Goal: Find specific page/section: Find specific page/section

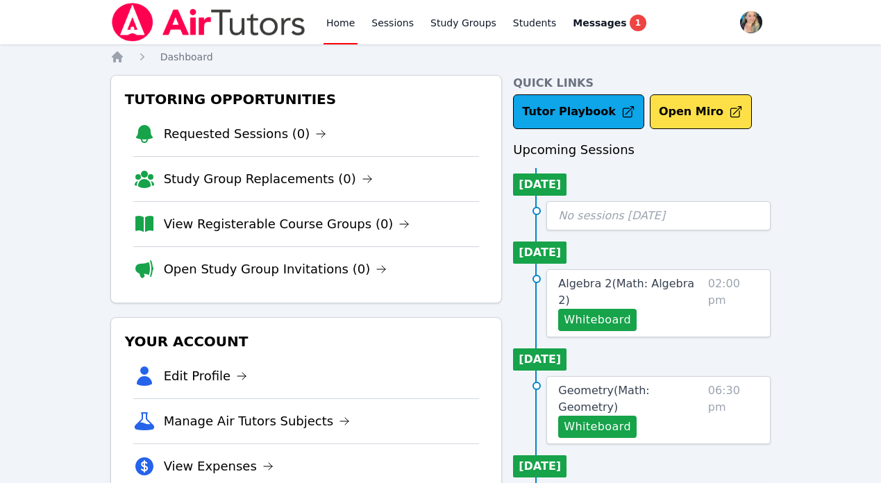
scroll to position [87, 0]
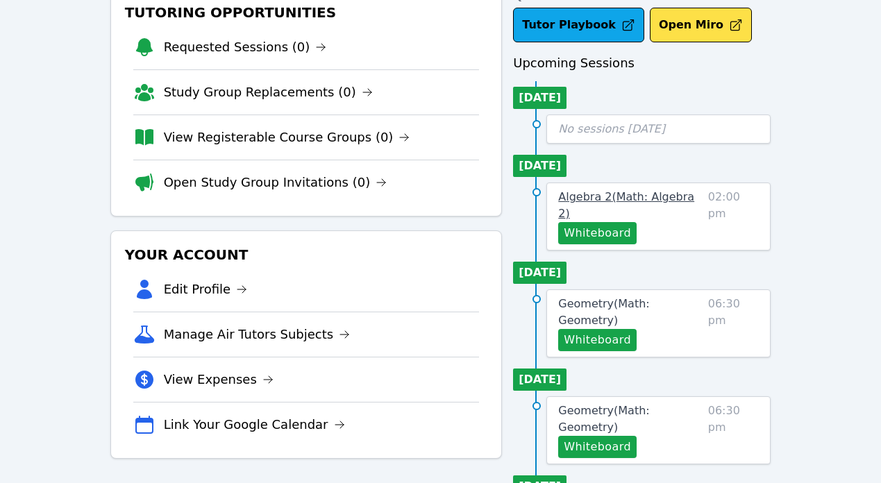
click at [627, 195] on span "Algebra 2 ( Math: Algebra 2 )" at bounding box center [626, 205] width 136 height 30
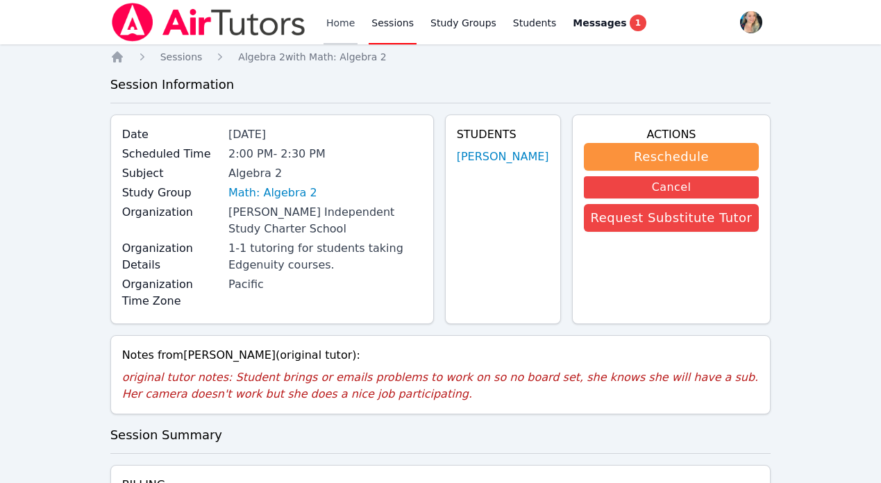
click at [330, 22] on link "Home" at bounding box center [340, 22] width 34 height 44
